Goal: Complete application form

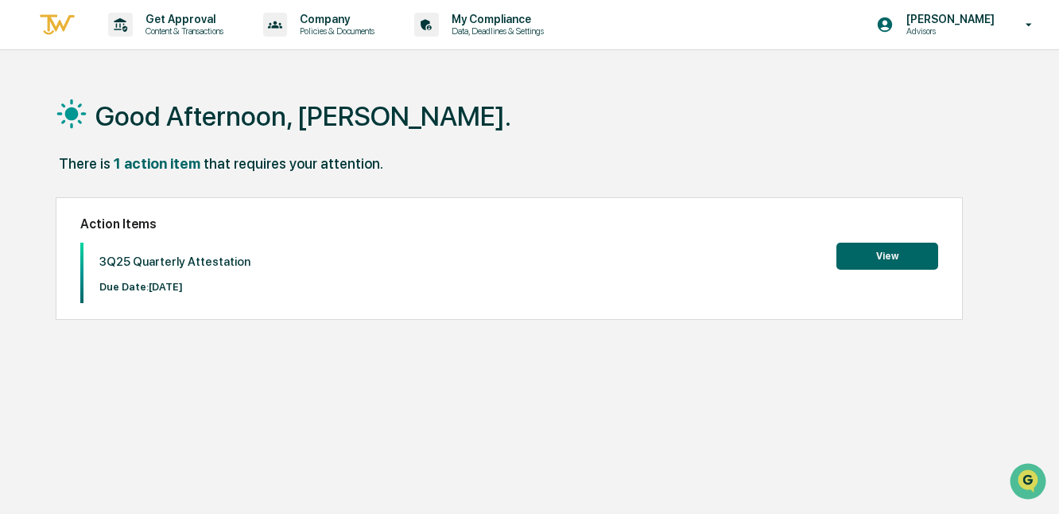
click at [861, 257] on button "View" at bounding box center [888, 256] width 102 height 27
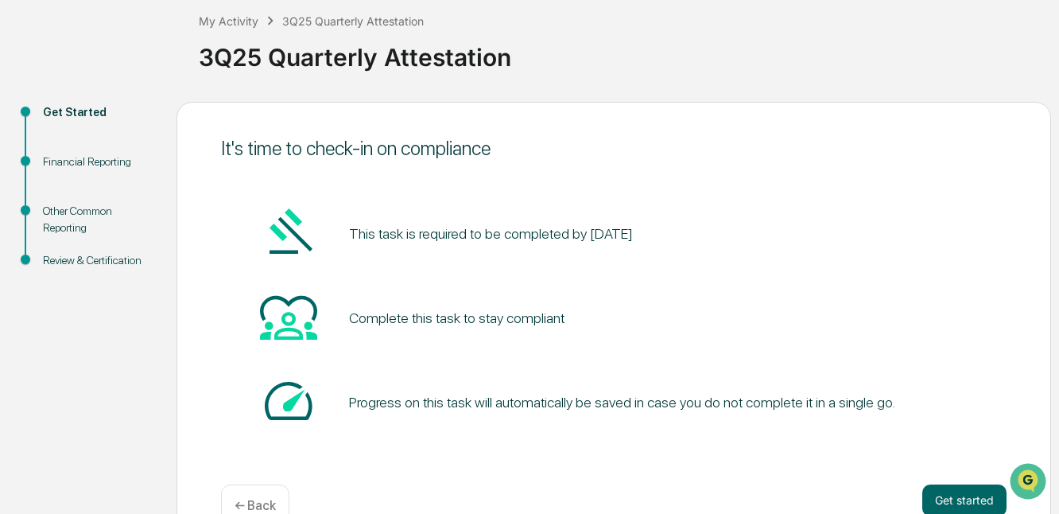
scroll to position [127, 0]
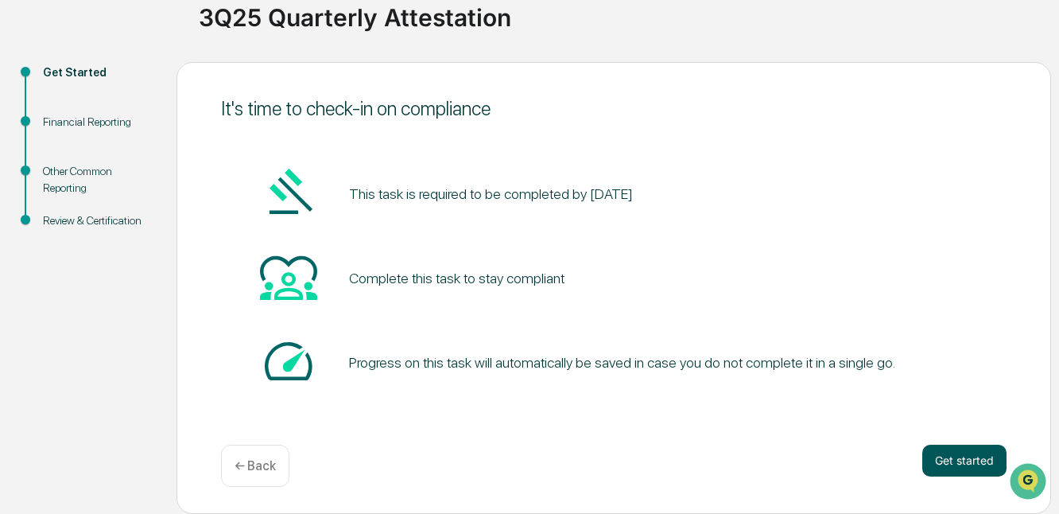
click at [957, 464] on button "Get started" at bounding box center [964, 461] width 84 height 32
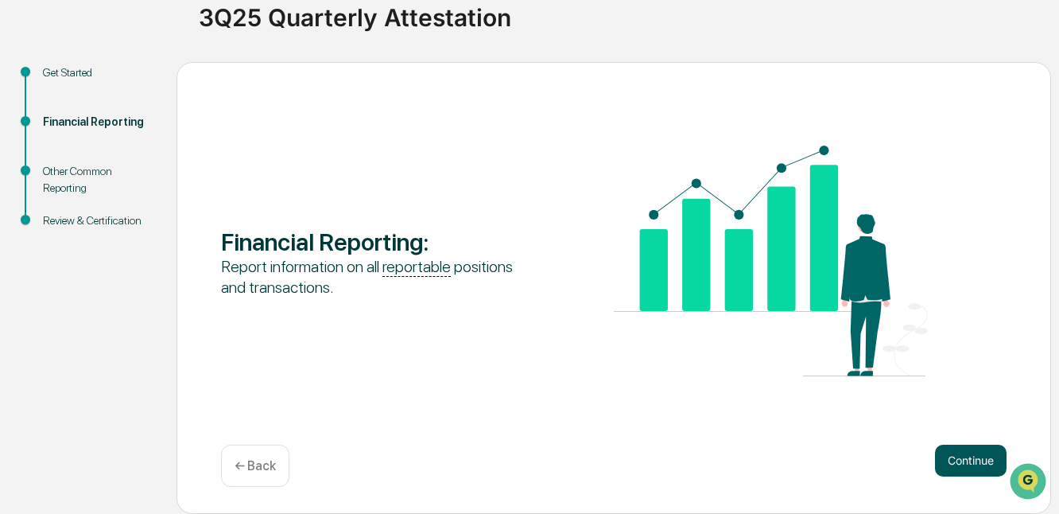
click at [981, 462] on button "Continue" at bounding box center [971, 461] width 72 height 32
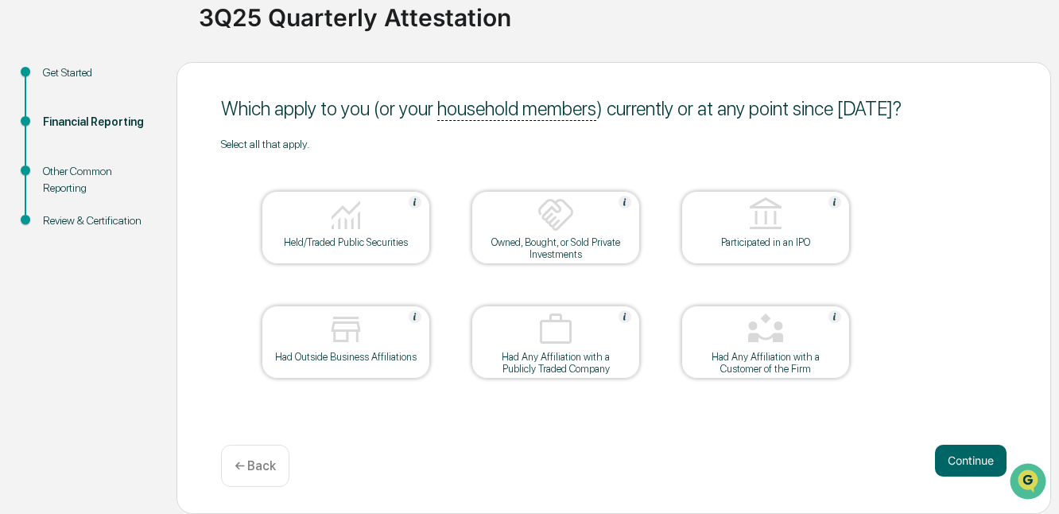
click at [385, 251] on div "Held/Traded Public Securities" at bounding box center [346, 227] width 169 height 73
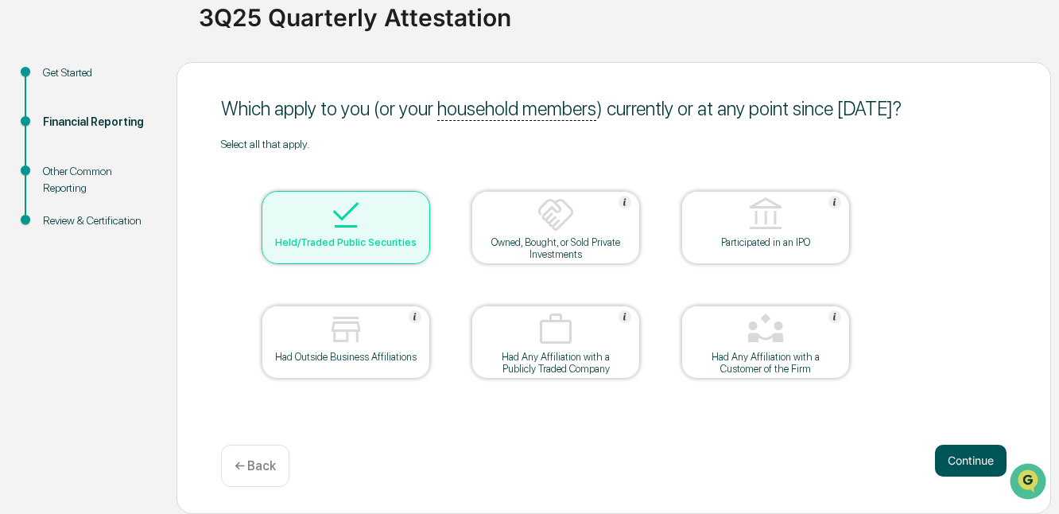
click at [945, 456] on button "Continue" at bounding box center [971, 461] width 72 height 32
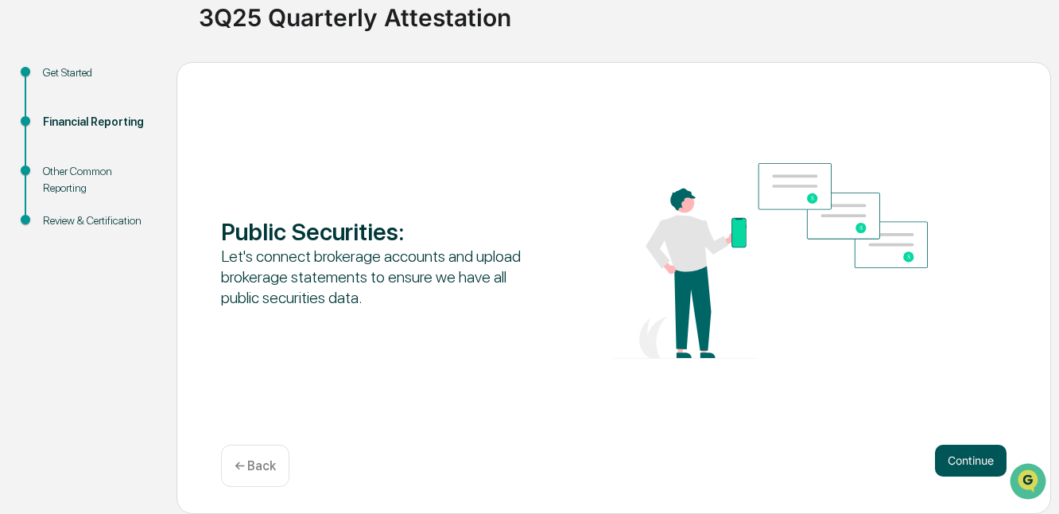
click at [973, 464] on button "Continue" at bounding box center [971, 461] width 72 height 32
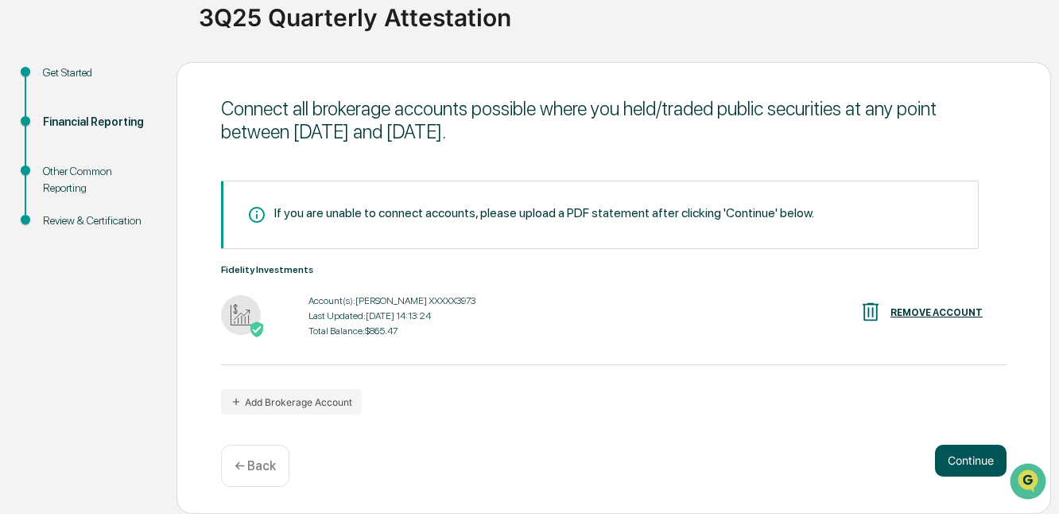
click at [951, 463] on button "Continue" at bounding box center [971, 461] width 72 height 32
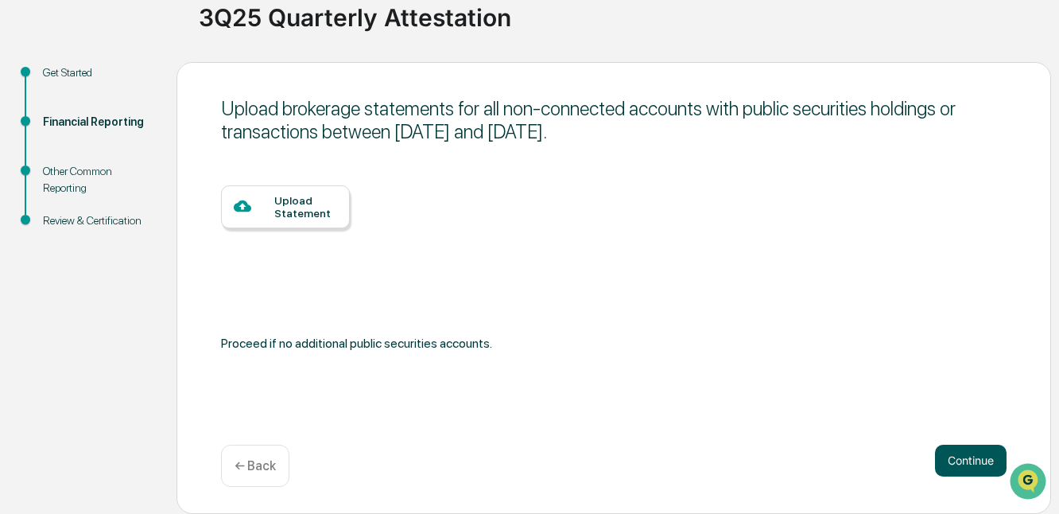
click at [979, 467] on button "Continue" at bounding box center [971, 461] width 72 height 32
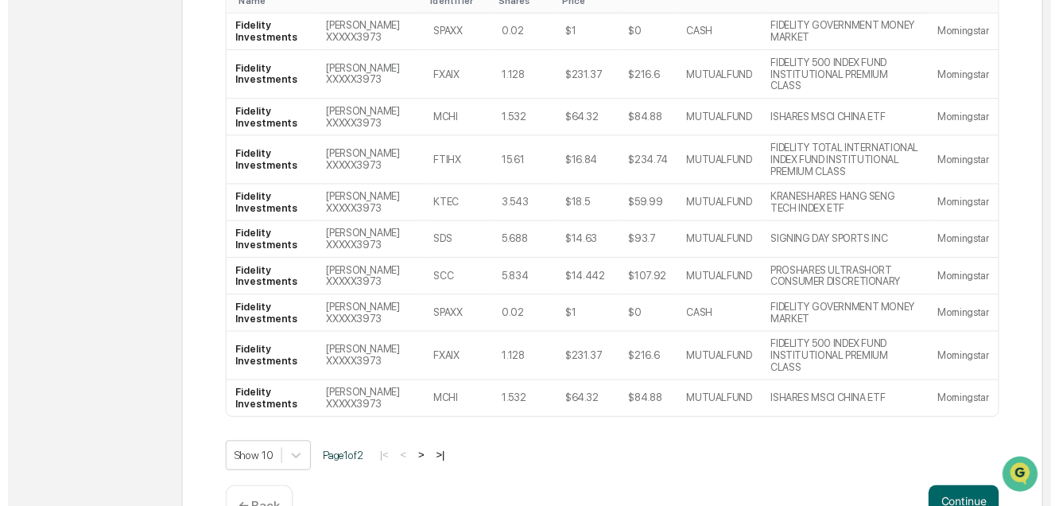
scroll to position [368, 0]
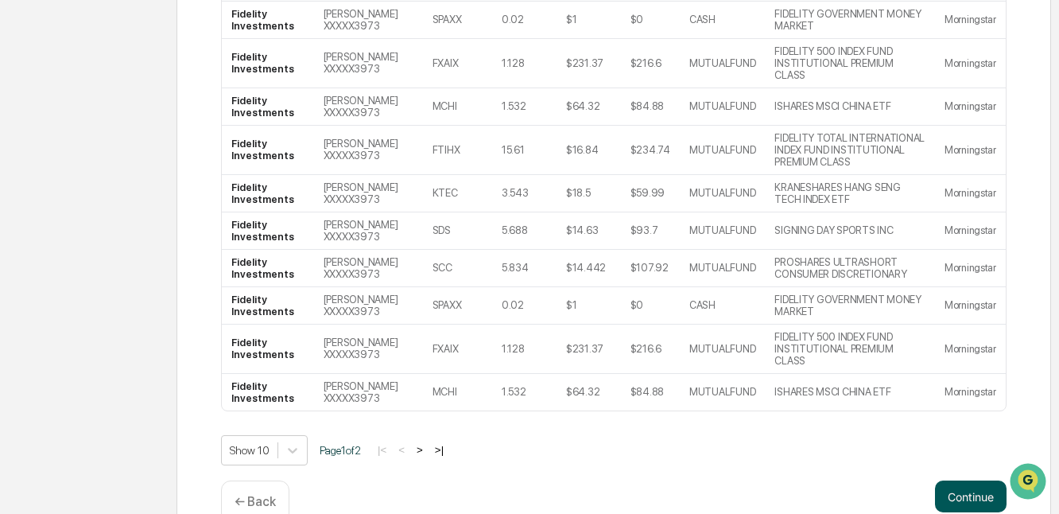
click at [959, 480] on button "Continue" at bounding box center [971, 496] width 72 height 32
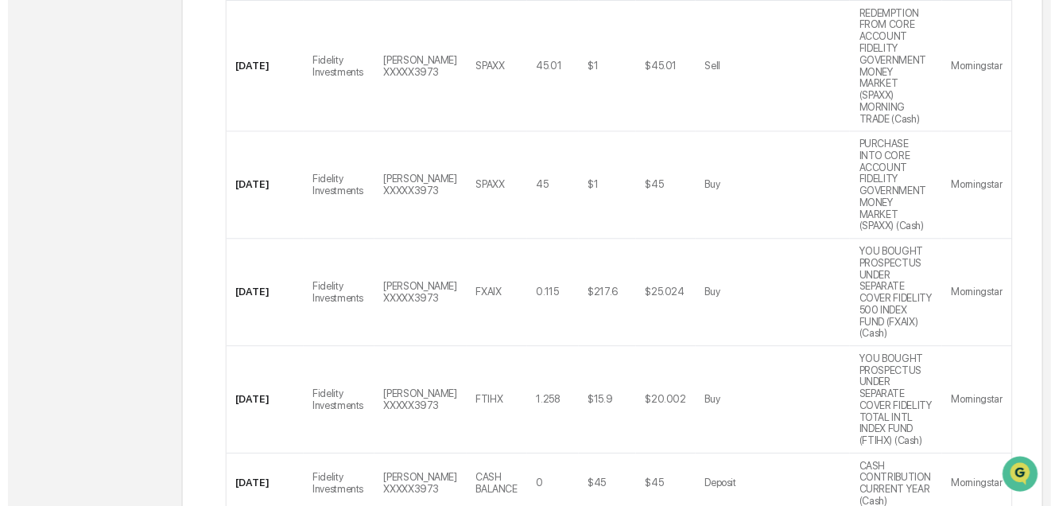
scroll to position [773, 0]
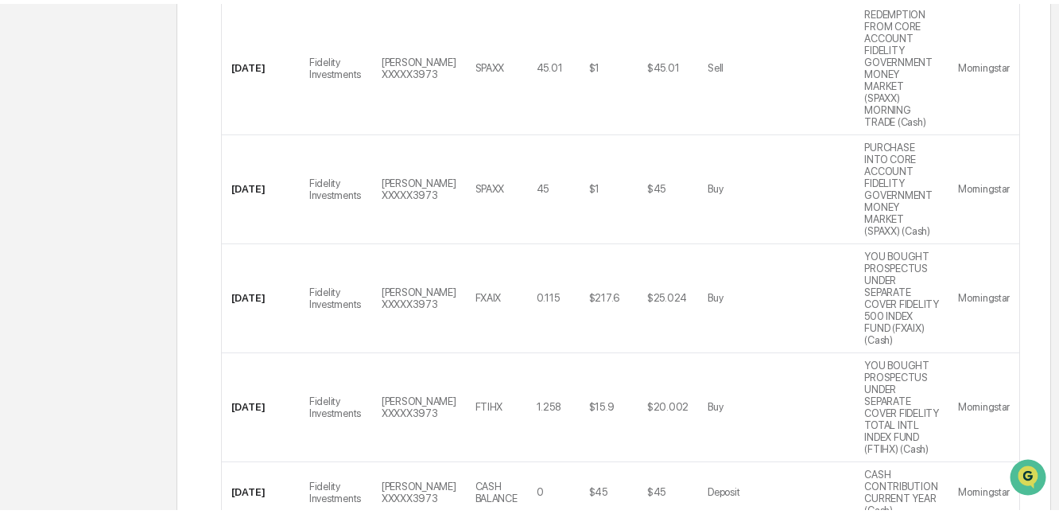
scroll to position [127, 0]
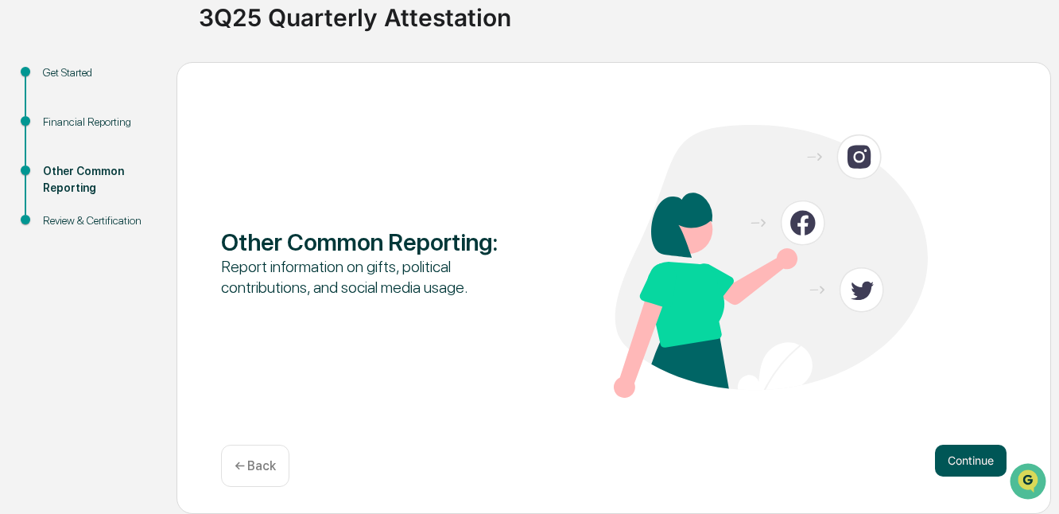
click at [951, 455] on button "Continue" at bounding box center [971, 461] width 72 height 32
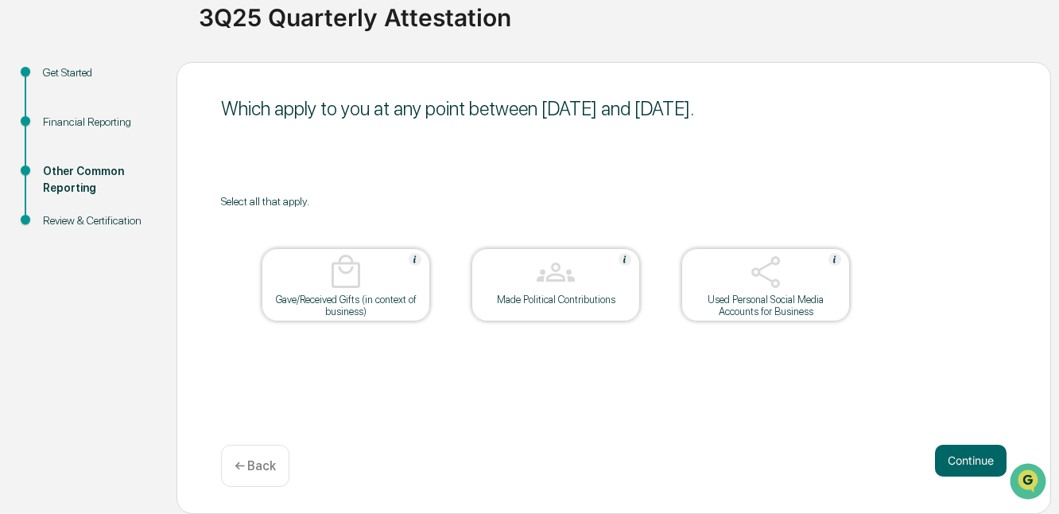
click at [811, 288] on div at bounding box center [765, 273] width 159 height 41
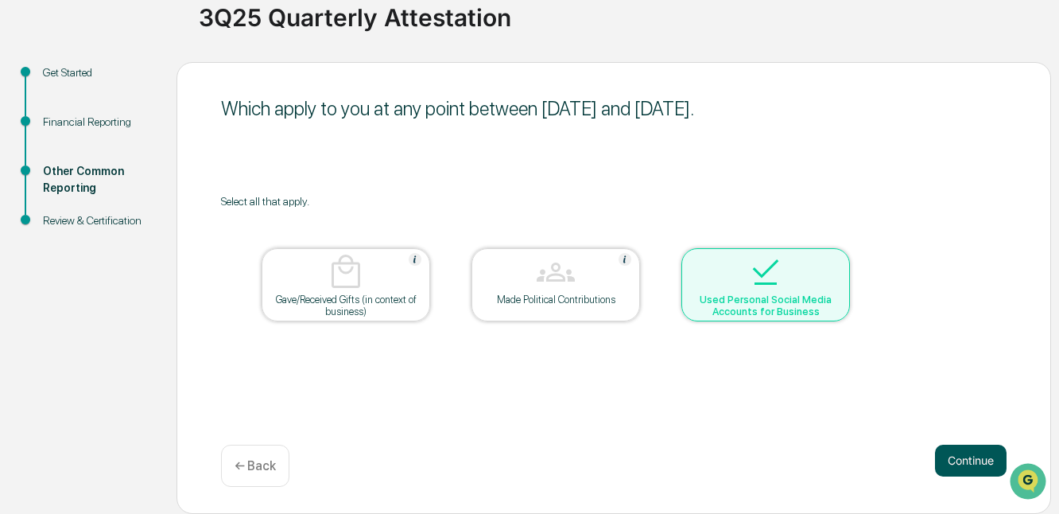
click at [961, 451] on button "Continue" at bounding box center [971, 461] width 72 height 32
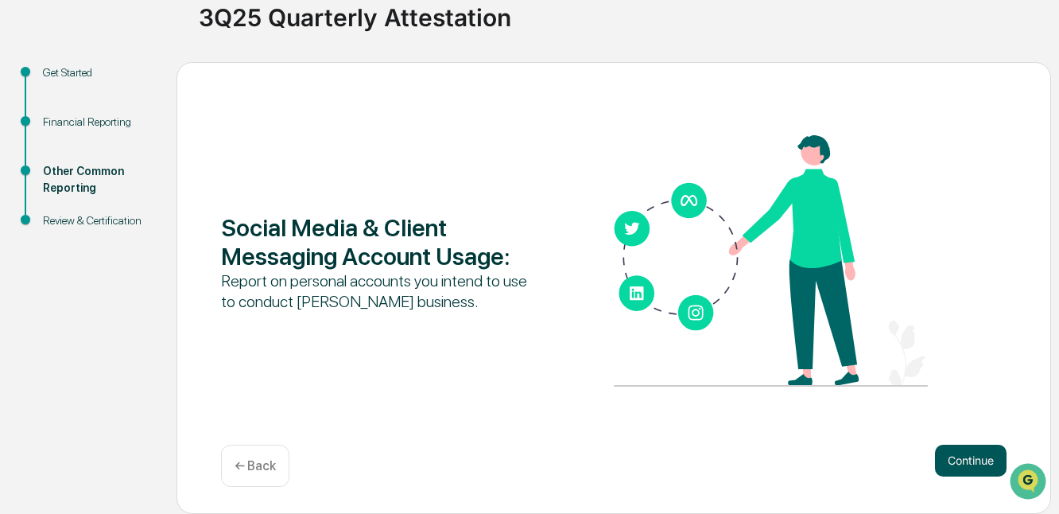
click at [965, 450] on button "Continue" at bounding box center [971, 461] width 72 height 32
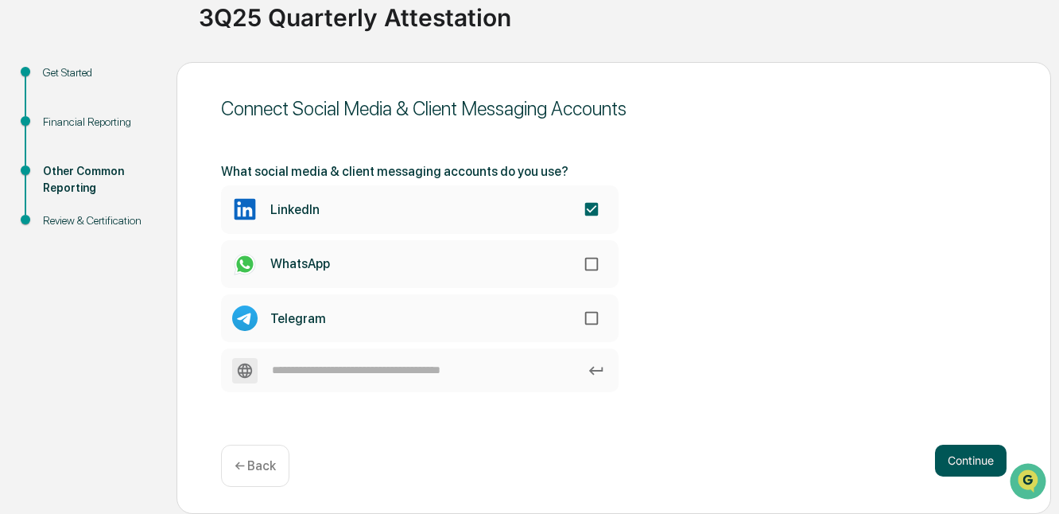
click at [957, 454] on button "Continue" at bounding box center [971, 461] width 72 height 32
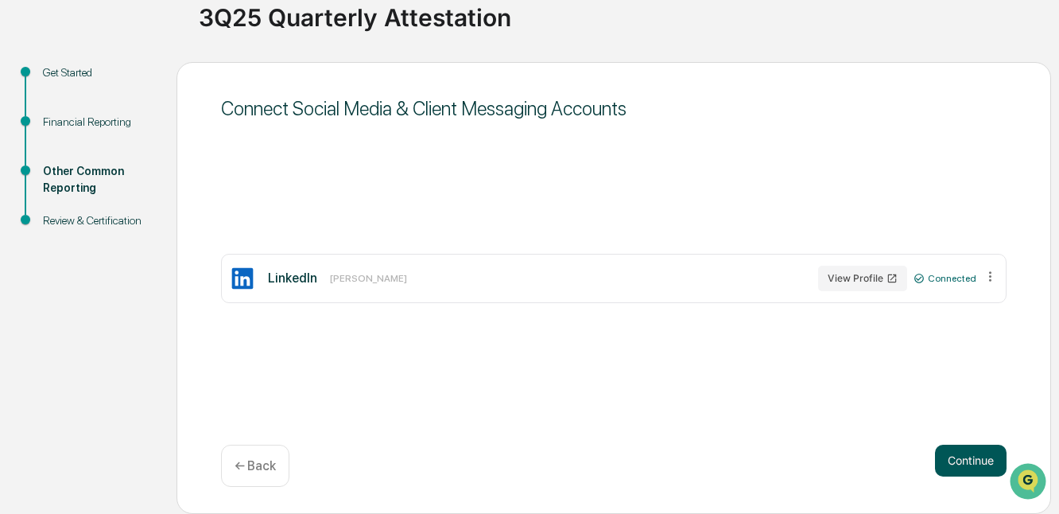
click at [967, 460] on button "Continue" at bounding box center [971, 461] width 72 height 32
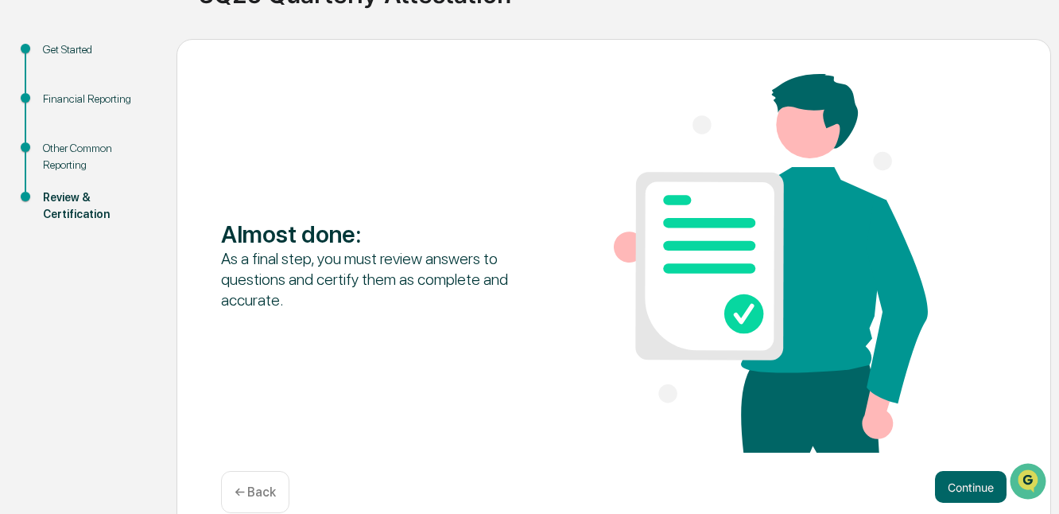
scroll to position [177, 0]
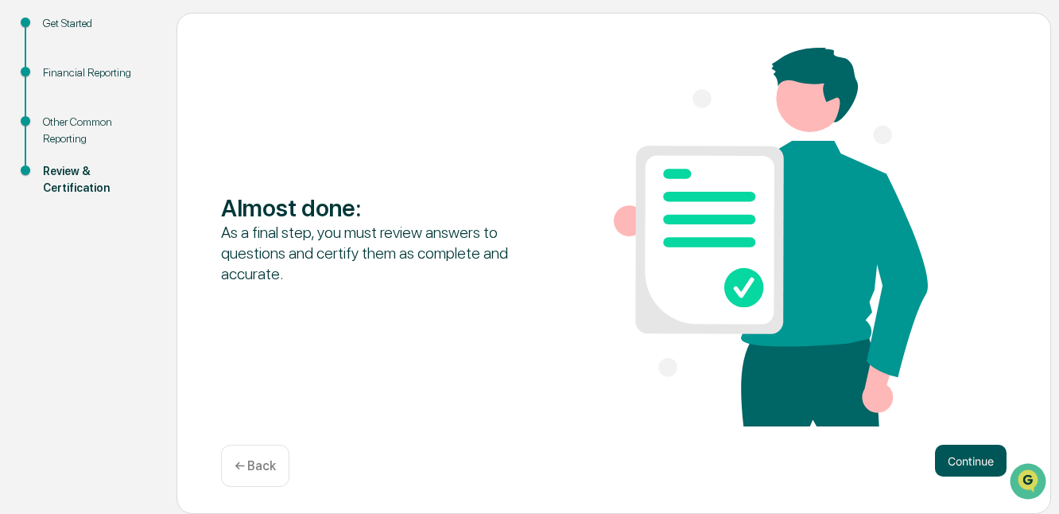
click at [963, 449] on button "Continue" at bounding box center [971, 461] width 72 height 32
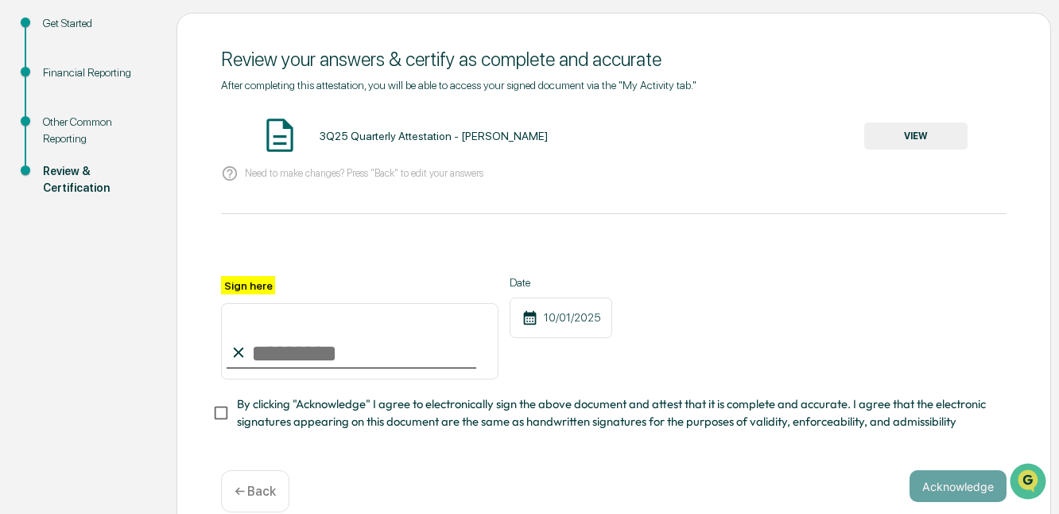
click at [264, 348] on input "Sign here" at bounding box center [360, 341] width 278 height 76
type input "*********"
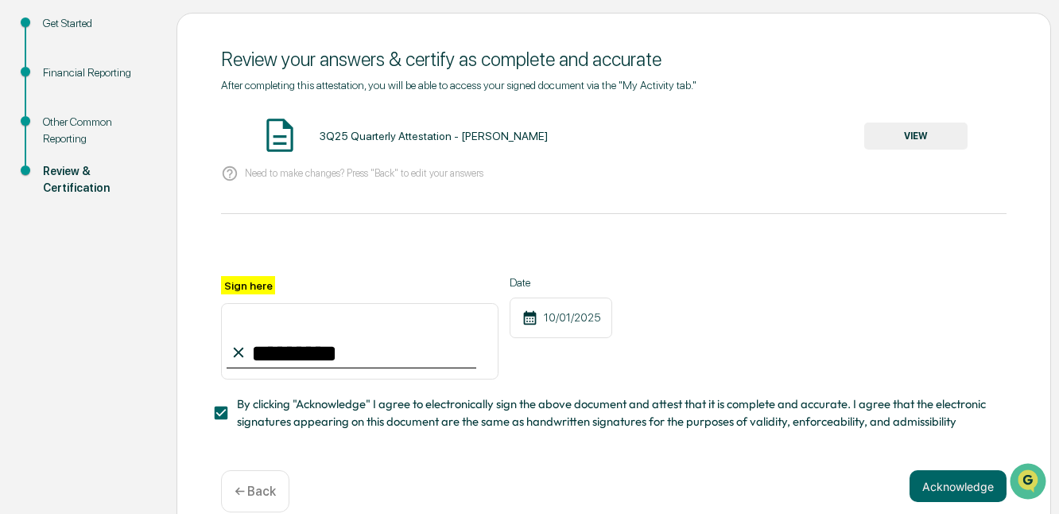
click at [954, 491] on button "Acknowledge" at bounding box center [958, 486] width 97 height 32
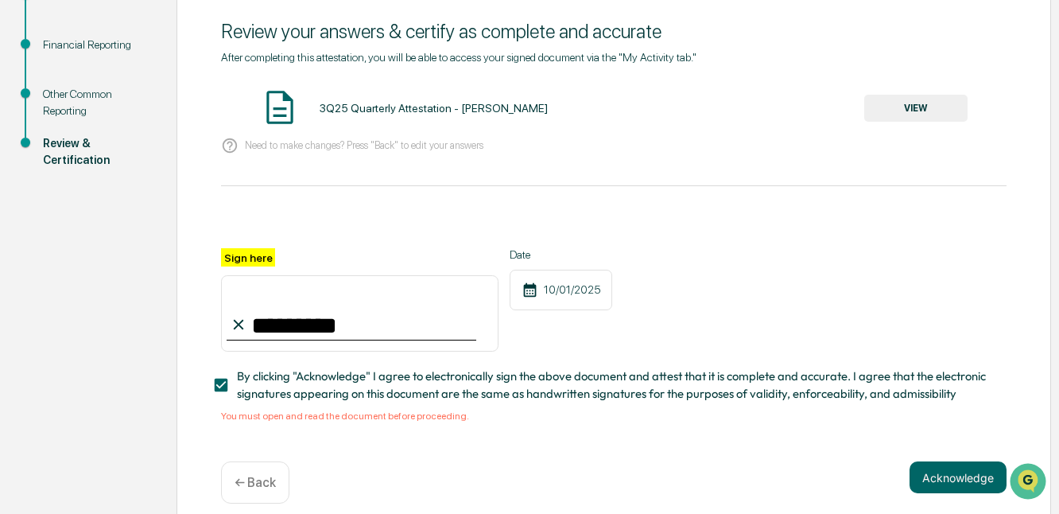
scroll to position [226, 0]
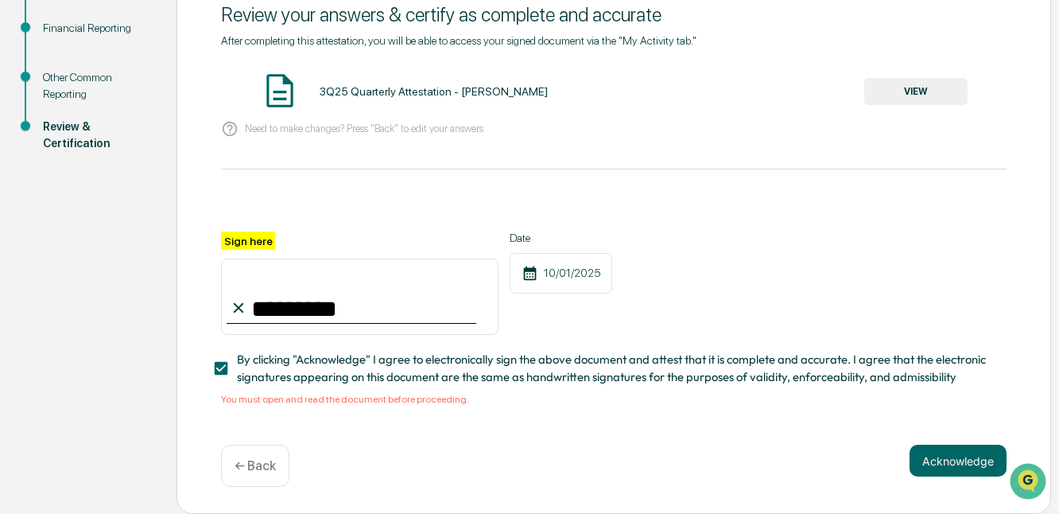
click at [880, 96] on button "VIEW" at bounding box center [915, 91] width 103 height 27
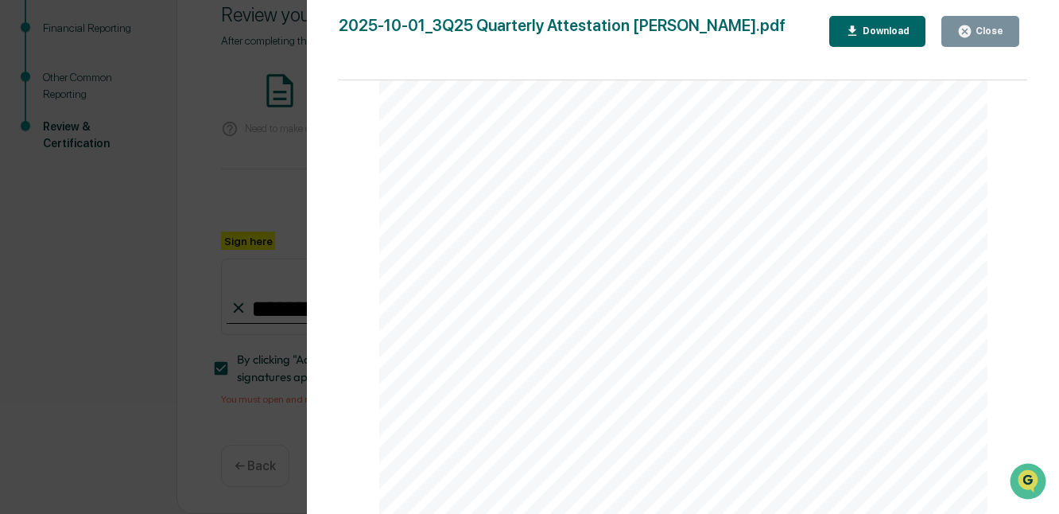
scroll to position [4119, 0]
click at [978, 41] on button "Close" at bounding box center [981, 31] width 78 height 31
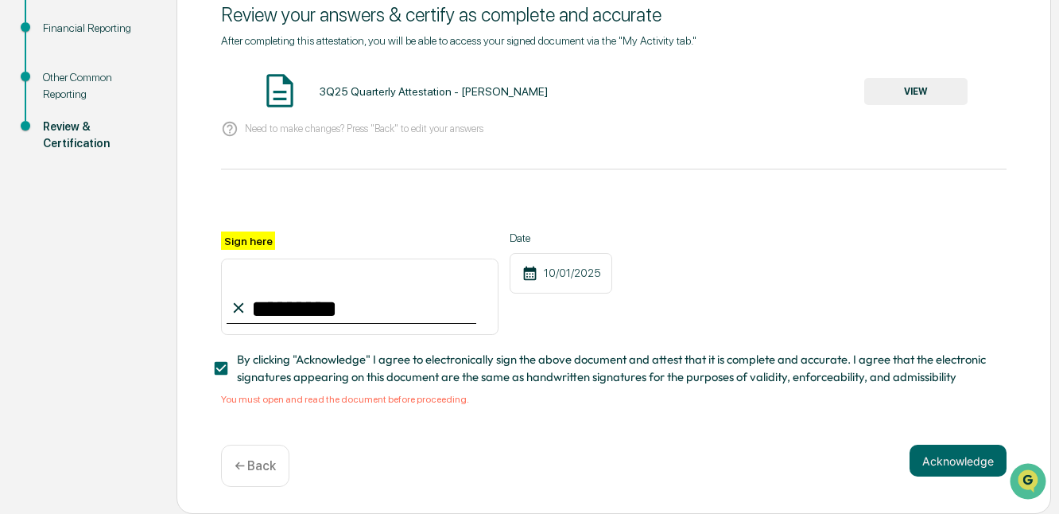
click at [902, 91] on button "VIEW" at bounding box center [915, 91] width 103 height 27
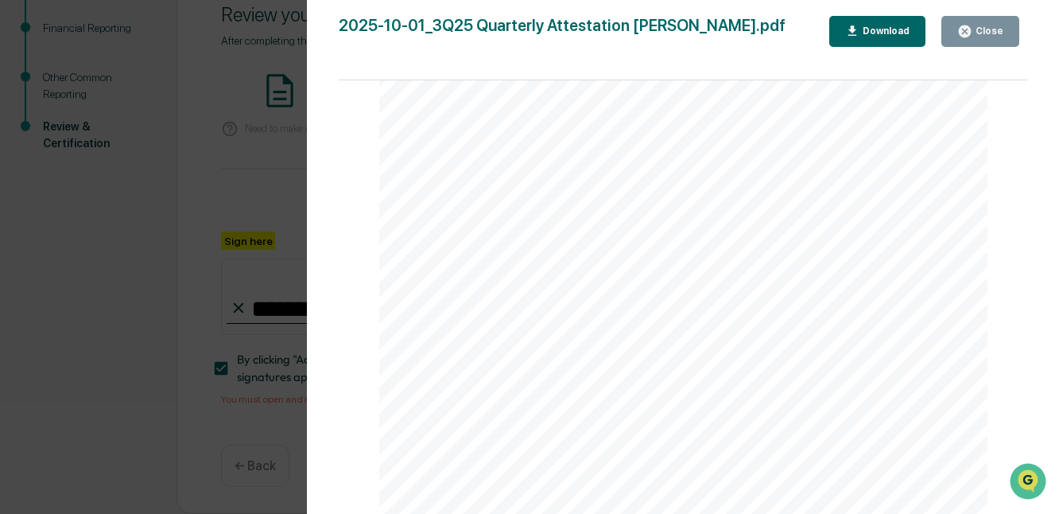
click at [978, 38] on div "Close" at bounding box center [980, 31] width 46 height 15
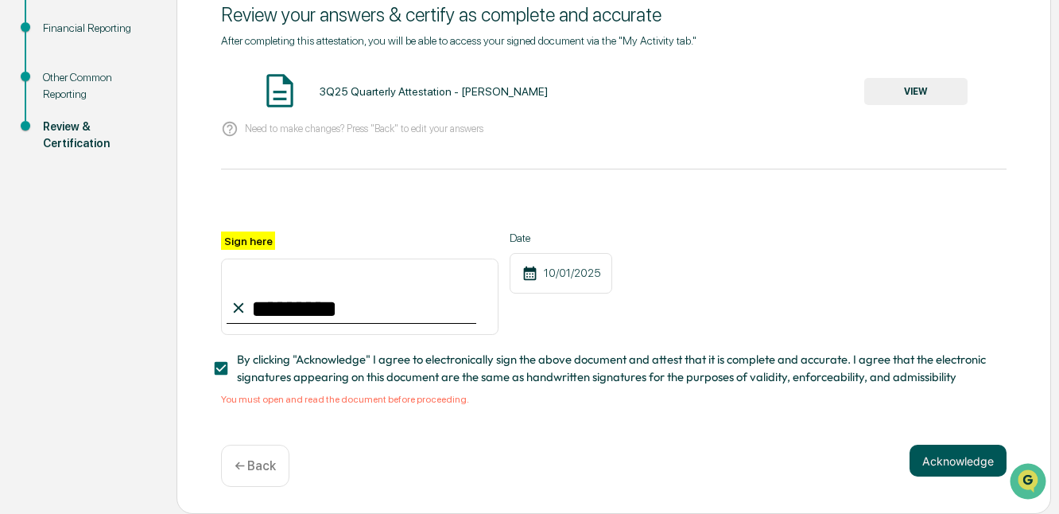
click at [924, 453] on button "Acknowledge" at bounding box center [958, 461] width 97 height 32
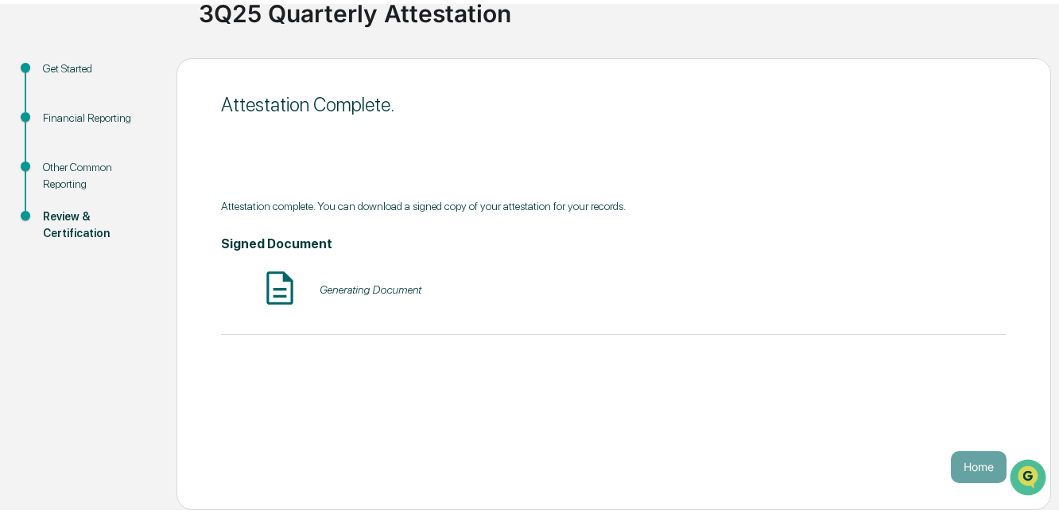
scroll to position [127, 0]
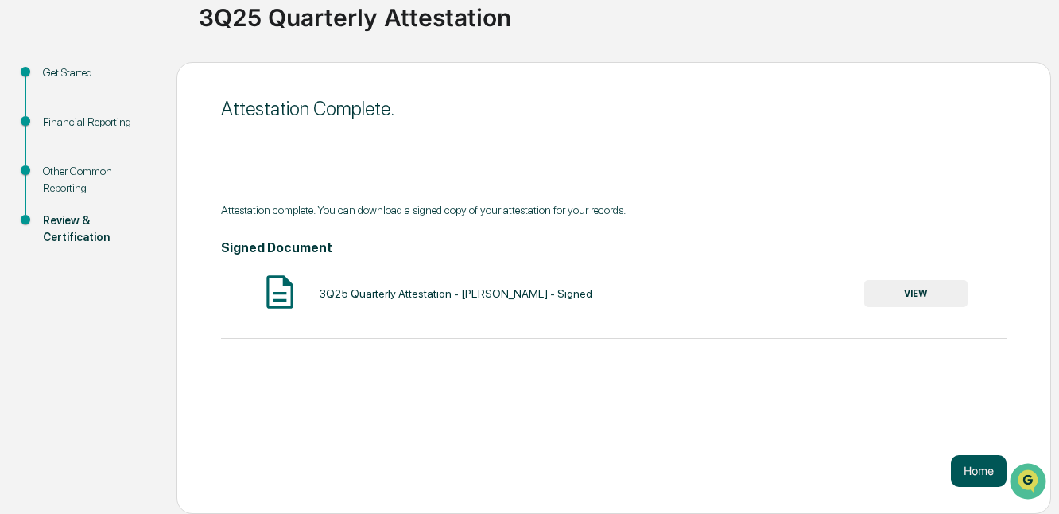
click at [972, 468] on button "Home" at bounding box center [979, 471] width 56 height 32
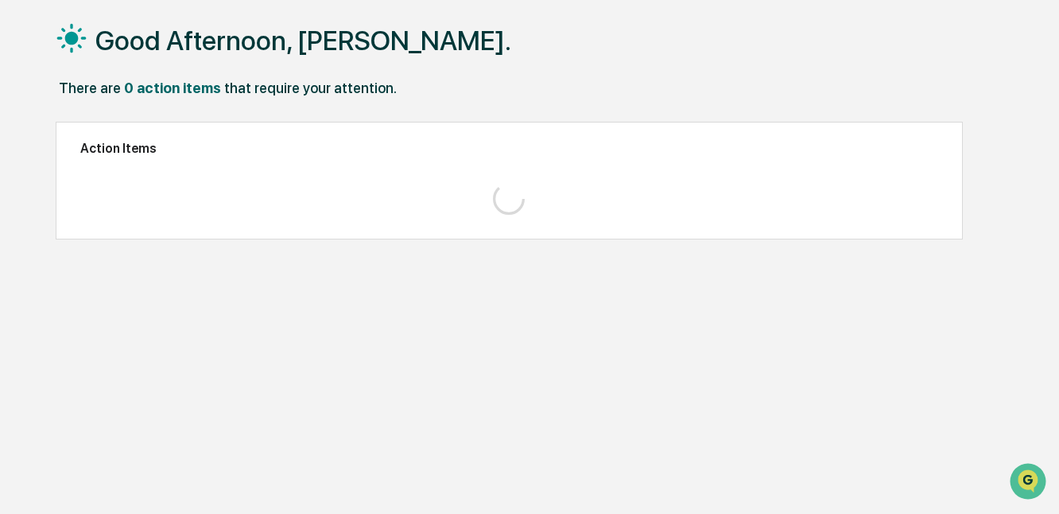
scroll to position [76, 0]
